Goal: Find specific page/section: Find specific page/section

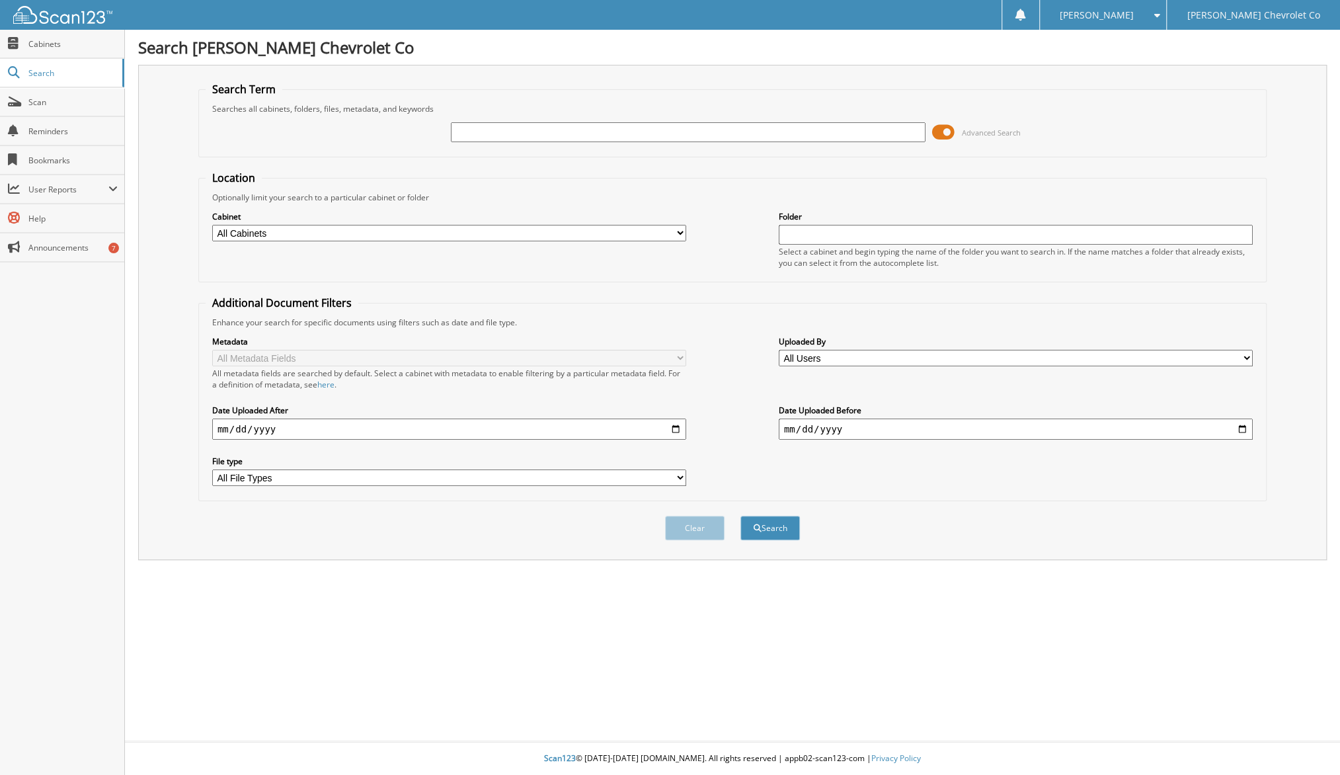
click at [747, 124] on input "text" at bounding box center [688, 132] width 474 height 20
type input "6063139"
click at [740, 515] on button "Search" at bounding box center [769, 527] width 59 height 24
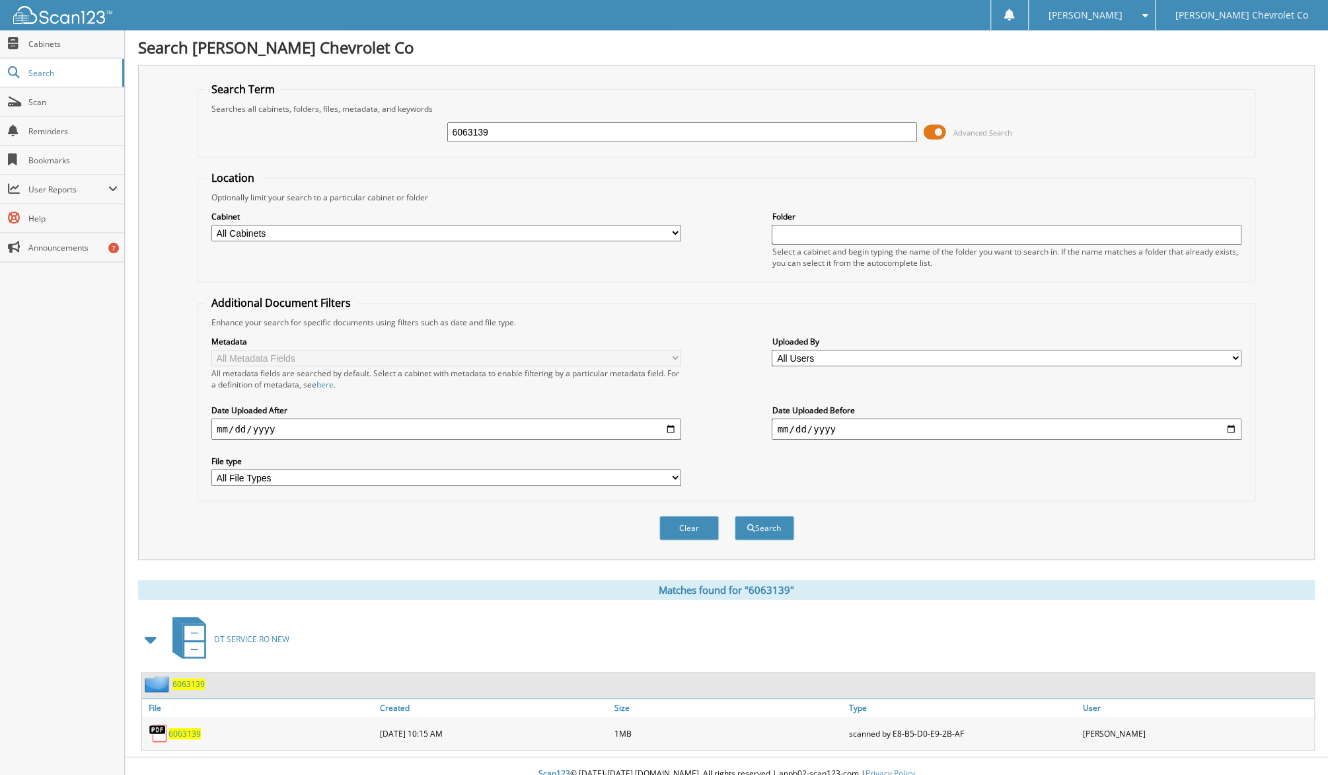
click at [170, 728] on span "6063139" at bounding box center [185, 733] width 32 height 11
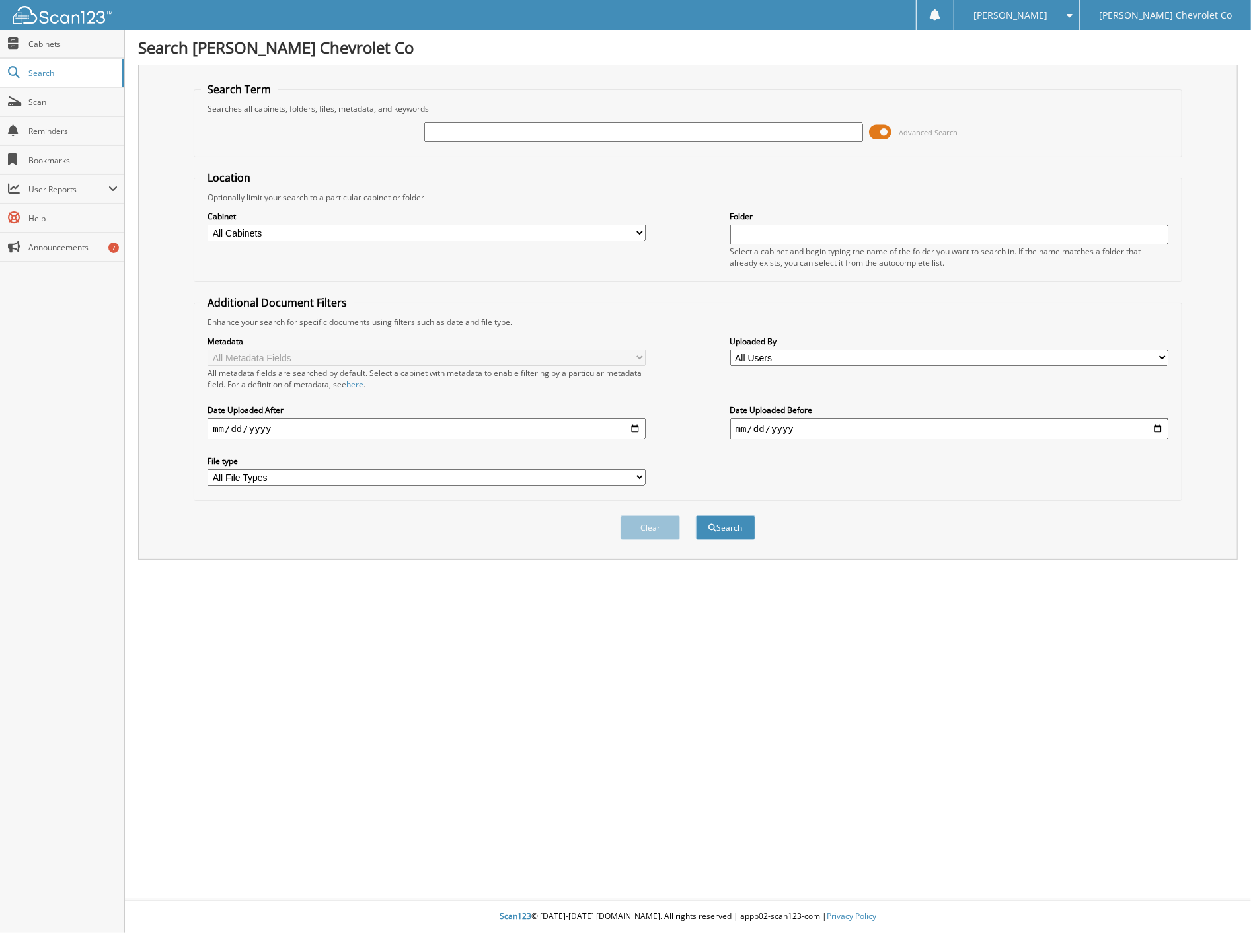
click at [545, 131] on input "text" at bounding box center [643, 132] width 438 height 20
type input "6054682"
click at [696, 515] on button "Search" at bounding box center [725, 527] width 59 height 24
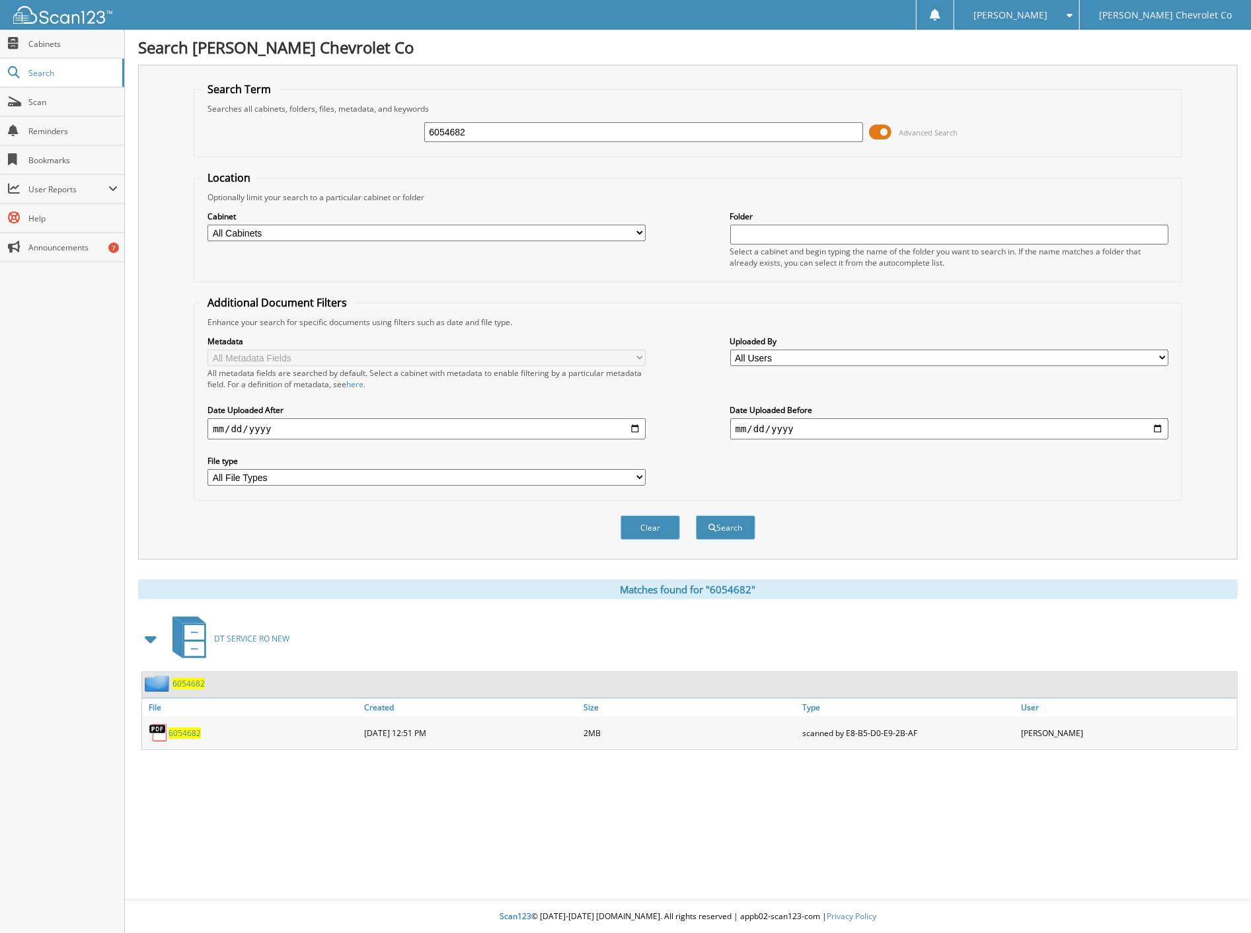
click at [188, 728] on span "6054682" at bounding box center [185, 733] width 32 height 11
click at [453, 130] on input "6054682" at bounding box center [643, 132] width 438 height 20
click at [457, 128] on input "6054682" at bounding box center [643, 132] width 438 height 20
click at [457, 127] on input "6054682" at bounding box center [643, 132] width 438 height 20
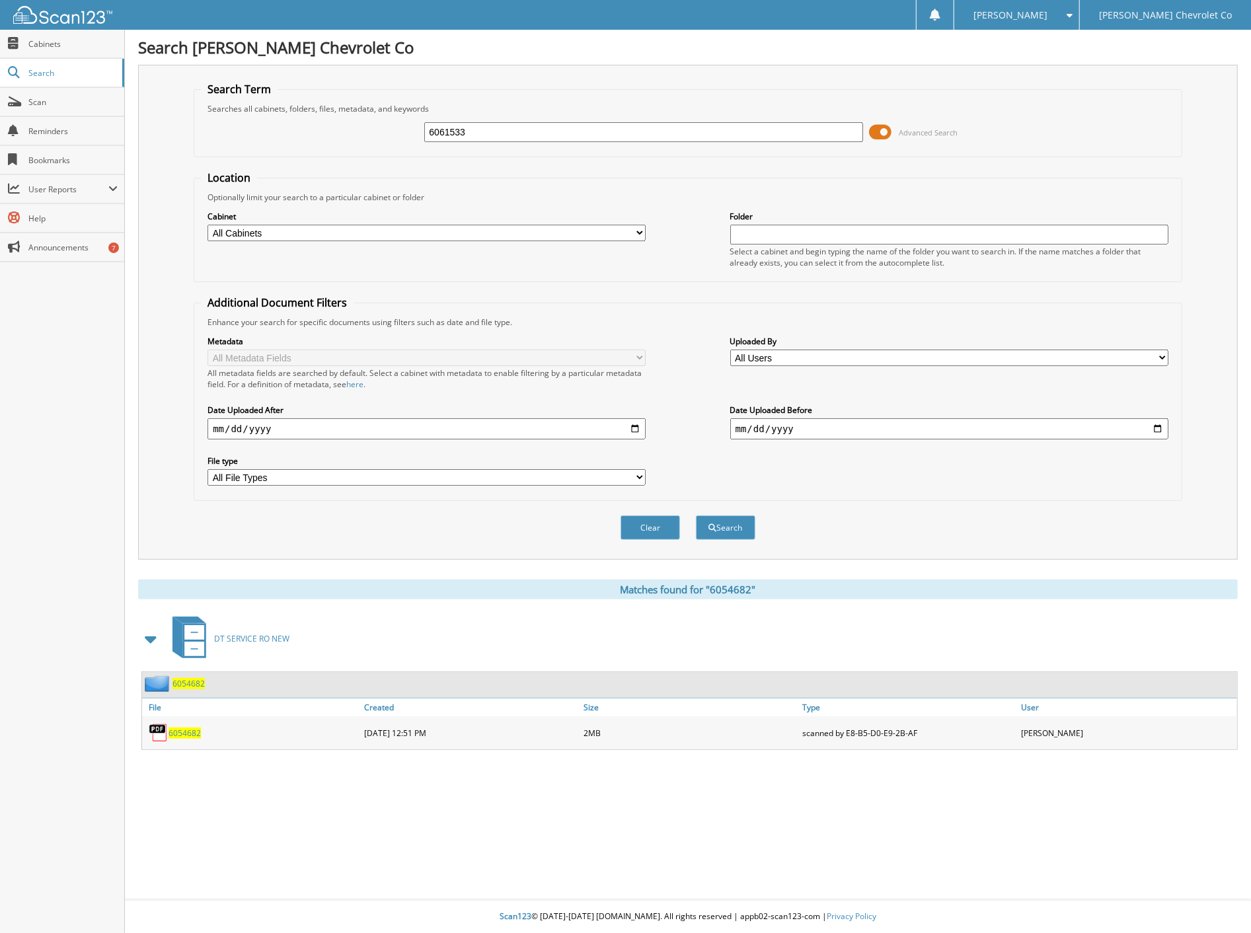
type input "6061533"
click at [696, 515] on button "Search" at bounding box center [725, 527] width 59 height 24
click at [188, 728] on span "6061533" at bounding box center [185, 733] width 32 height 11
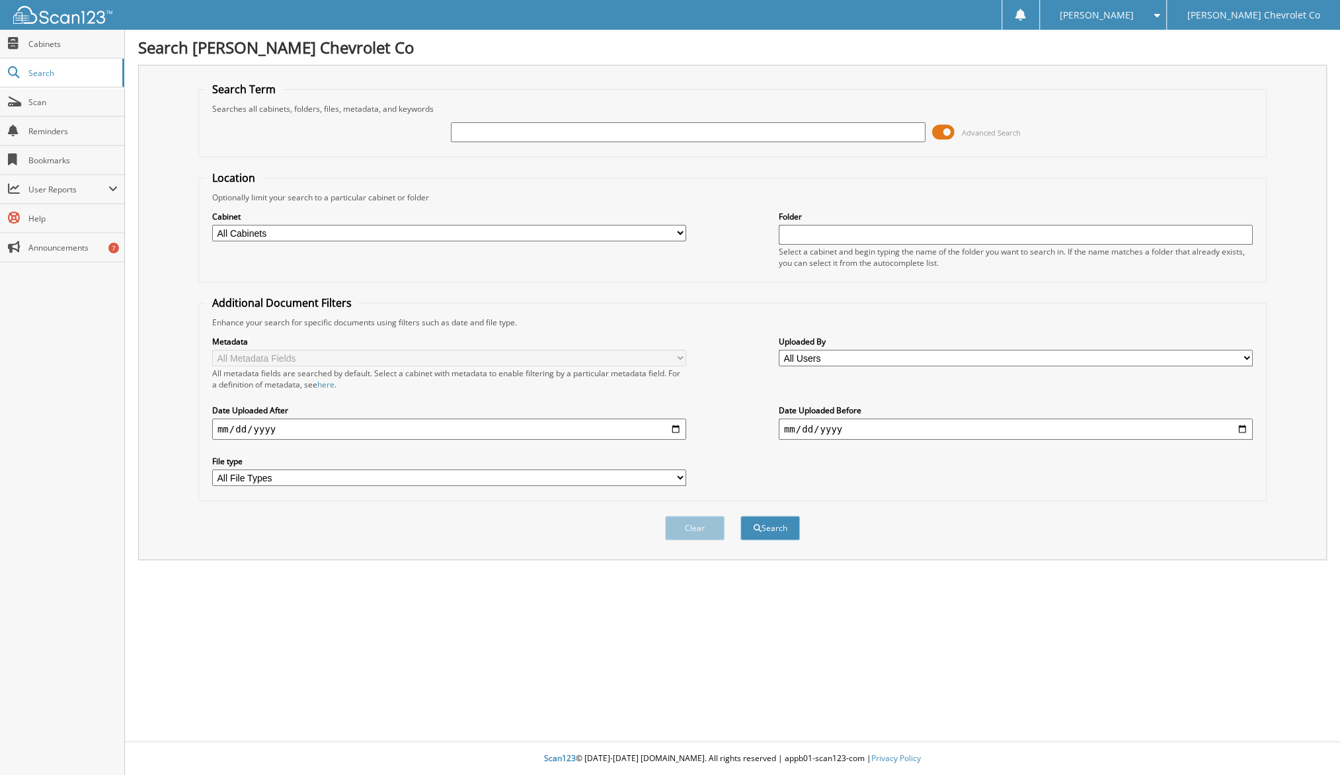
click at [531, 131] on input "text" at bounding box center [688, 132] width 474 height 20
type input "6064797"
click at [740, 515] on button "Search" at bounding box center [769, 527] width 59 height 24
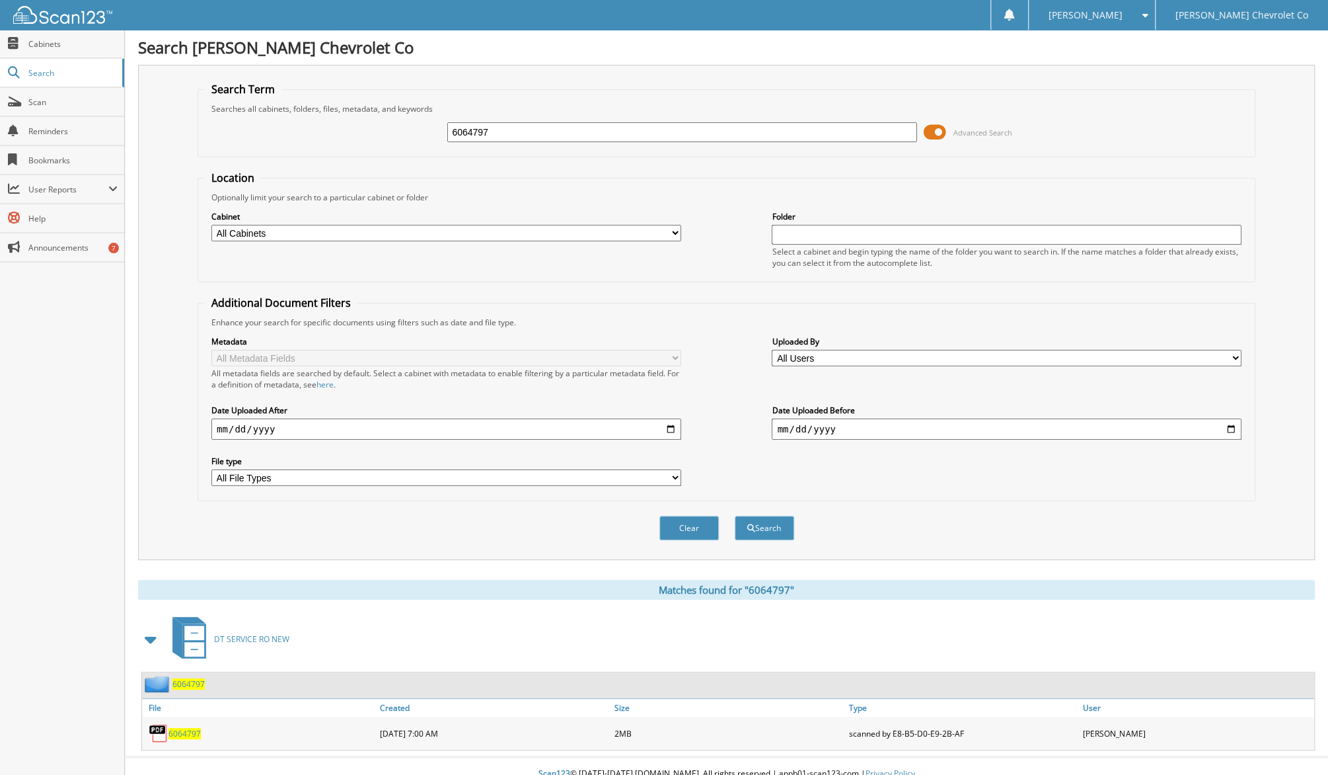
click at [192, 728] on span "6064797" at bounding box center [185, 733] width 32 height 11
